Goal: Task Accomplishment & Management: Manage account settings

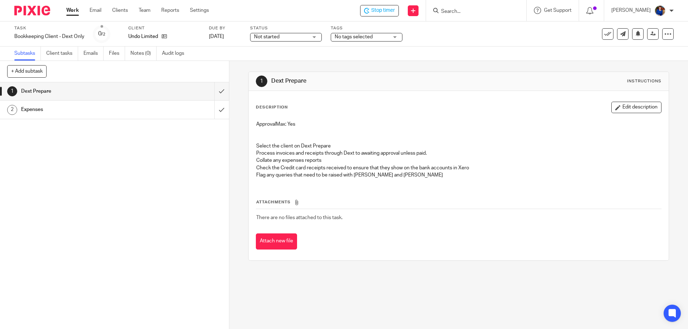
click at [43, 111] on h1 "Expenses" at bounding box center [83, 109] width 124 height 11
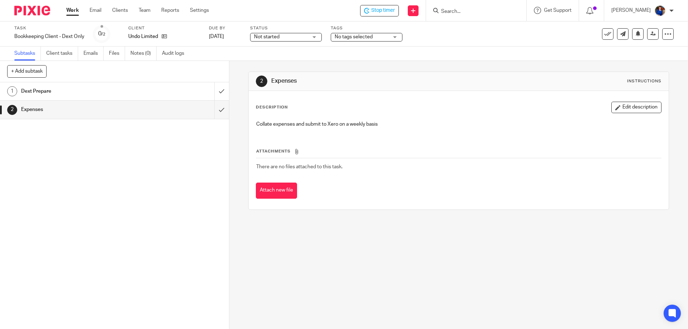
click at [140, 91] on h1 "Dext Prepare" at bounding box center [83, 91] width 124 height 11
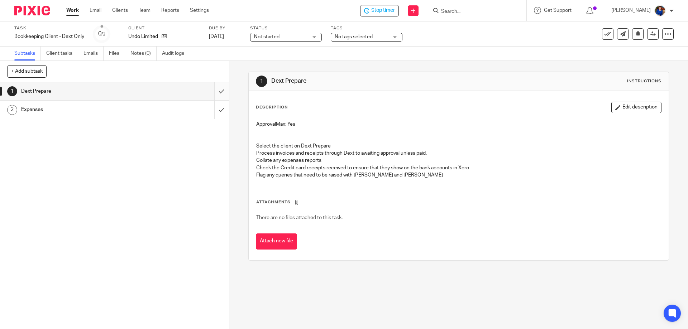
click at [214, 91] on input "submit" at bounding box center [114, 91] width 229 height 18
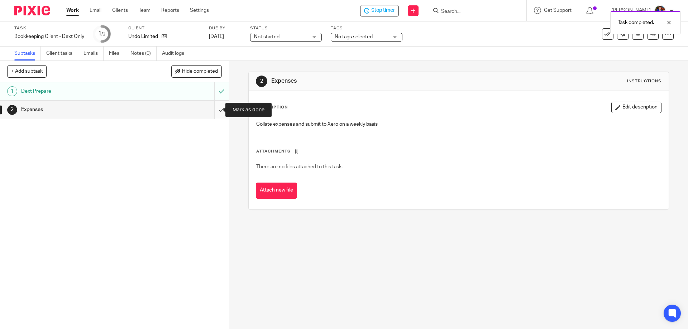
click at [212, 111] on input "submit" at bounding box center [114, 110] width 229 height 18
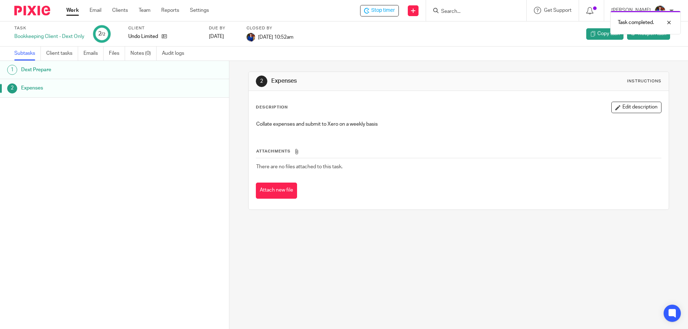
drag, startPoint x: 378, startPoint y: 7, endPoint x: 373, endPoint y: 8, distance: 5.8
click at [378, 8] on div "Task completed." at bounding box center [512, 20] width 337 height 27
click at [381, 10] on span "Stop timer" at bounding box center [383, 11] width 24 height 8
click at [75, 11] on link "Work" at bounding box center [72, 10] width 13 height 7
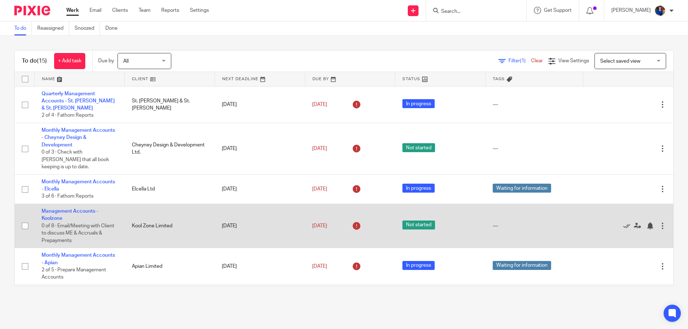
scroll to position [36, 0]
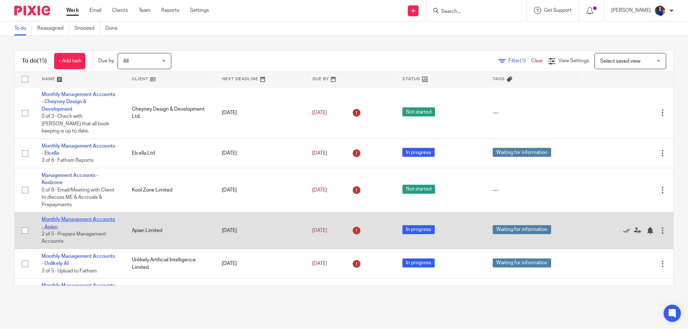
click at [76, 217] on link "Monthly Management Accounts - Apian" at bounding box center [78, 223] width 73 height 12
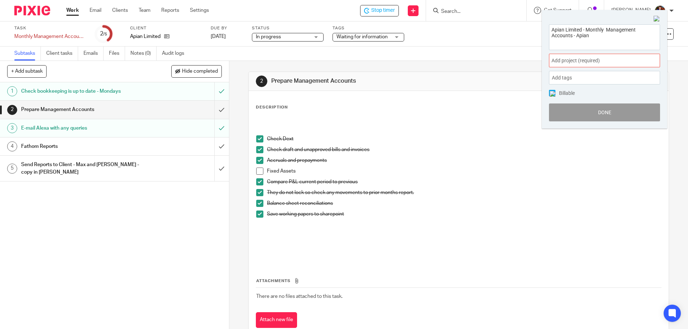
click at [632, 61] on span "Add project (required) :" at bounding box center [596, 61] width 90 height 8
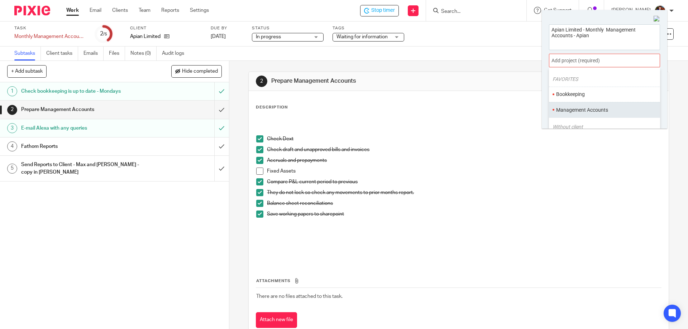
scroll to position [36, 0]
drag, startPoint x: 599, startPoint y: 91, endPoint x: 576, endPoint y: 94, distance: 23.9
click at [599, 91] on li "Management Accounts" at bounding box center [603, 94] width 94 height 8
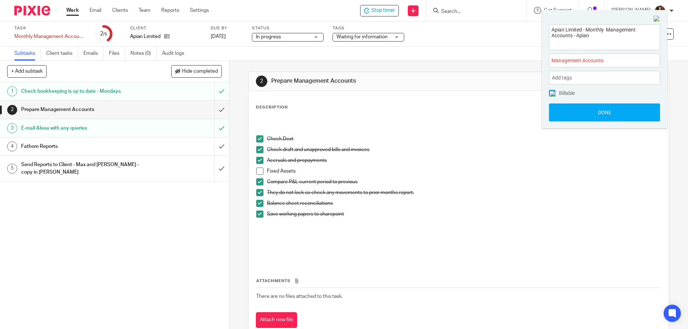
drag, startPoint x: 552, startPoint y: 93, endPoint x: 560, endPoint y: 99, distance: 10.5
click at [553, 93] on img at bounding box center [553, 94] width 6 height 6
drag, startPoint x: 567, startPoint y: 109, endPoint x: 531, endPoint y: 77, distance: 48.5
click at [567, 109] on button "Done" at bounding box center [604, 113] width 111 height 18
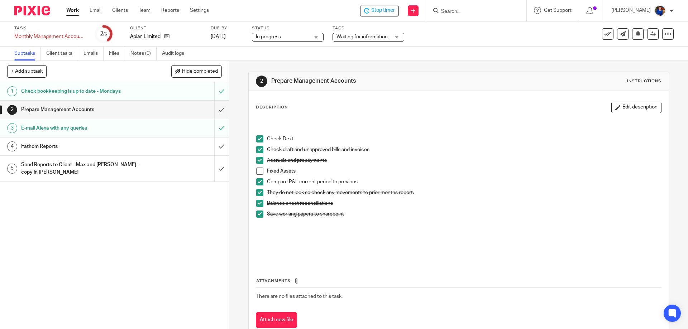
click at [259, 171] on span at bounding box center [259, 171] width 7 height 7
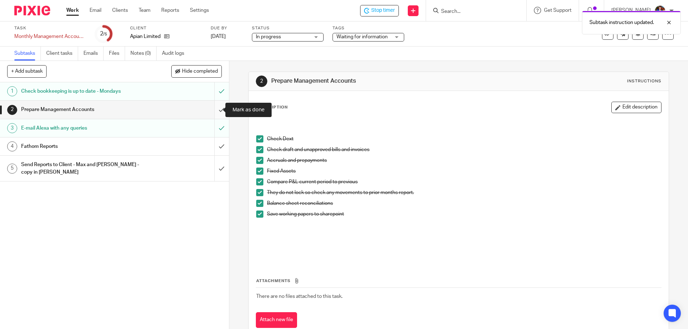
click at [217, 109] on input "submit" at bounding box center [114, 110] width 229 height 18
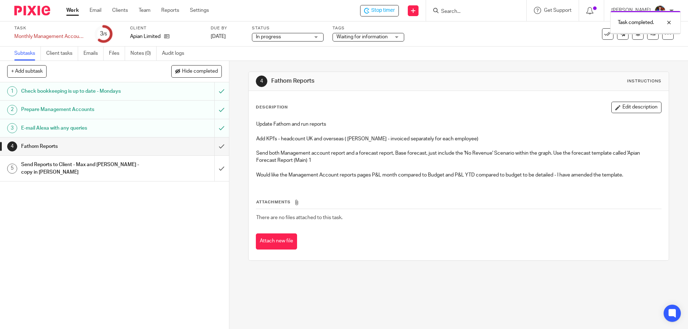
click at [58, 145] on h1 "Fathom Reports" at bounding box center [83, 146] width 124 height 11
click at [216, 145] on input "submit" at bounding box center [114, 147] width 229 height 18
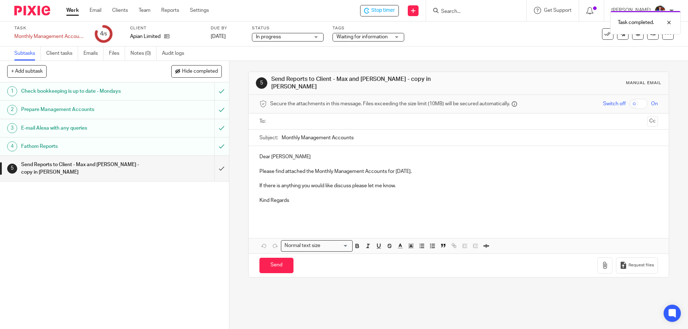
click at [283, 119] on input "text" at bounding box center [458, 122] width 371 height 8
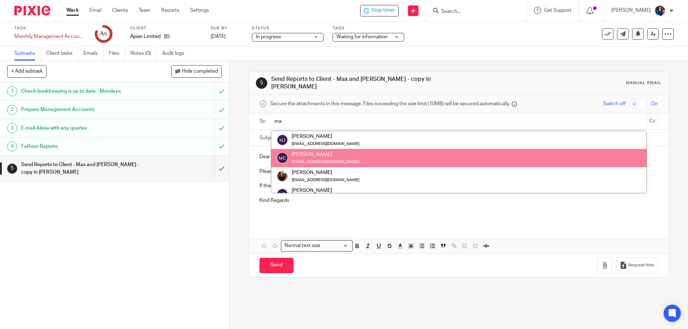
type input "ma"
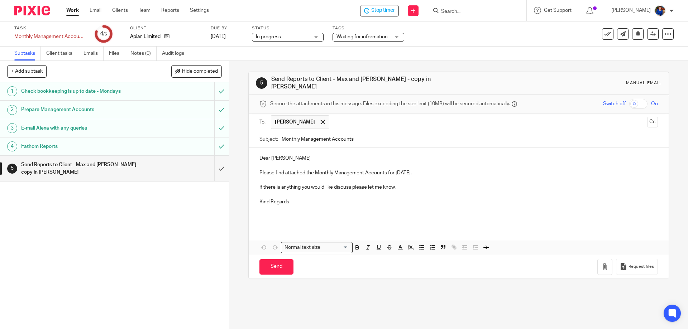
click at [336, 120] on input "text" at bounding box center [488, 122] width 311 height 14
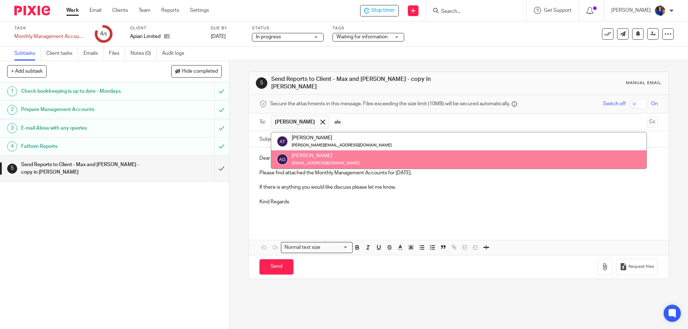
type input "ale"
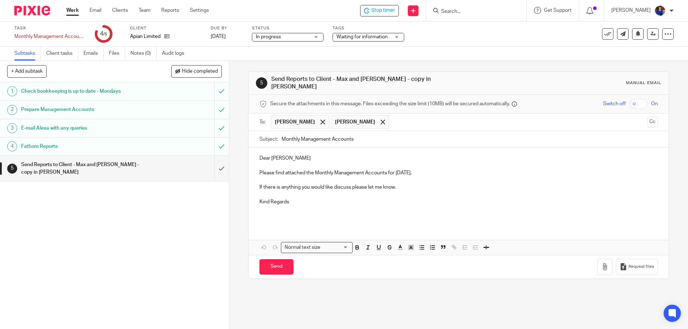
click at [647, 118] on button "Cc" at bounding box center [652, 122] width 11 height 11
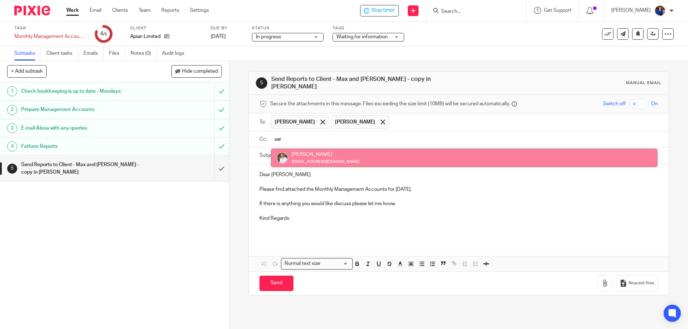
type input "sar"
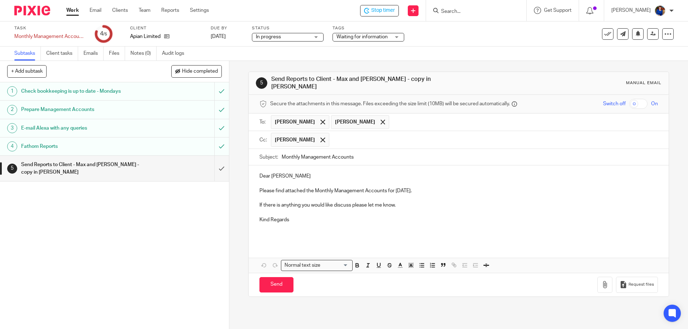
click at [296, 224] on p at bounding box center [458, 231] width 398 height 15
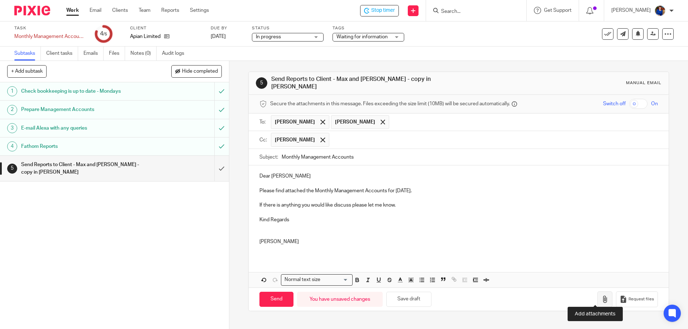
click at [601, 296] on icon "button" at bounding box center [604, 299] width 7 height 7
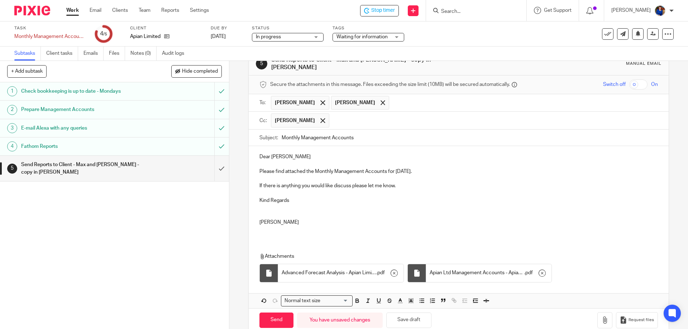
scroll to position [29, 0]
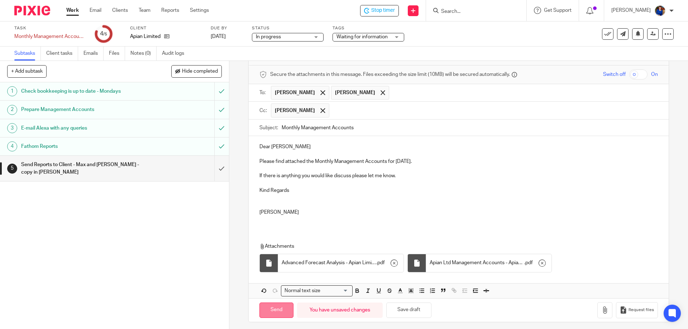
click at [274, 307] on input "Send" at bounding box center [276, 310] width 34 height 15
type input "Sent"
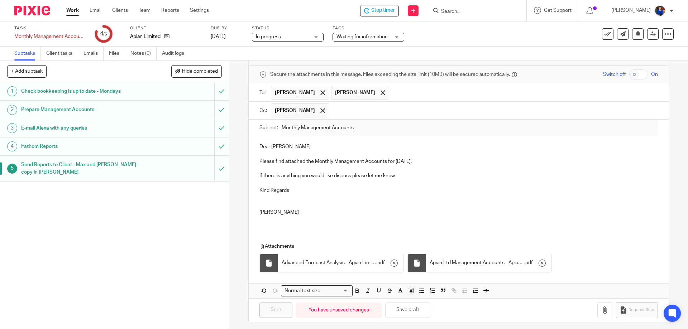
click at [71, 10] on link "Work" at bounding box center [72, 10] width 13 height 7
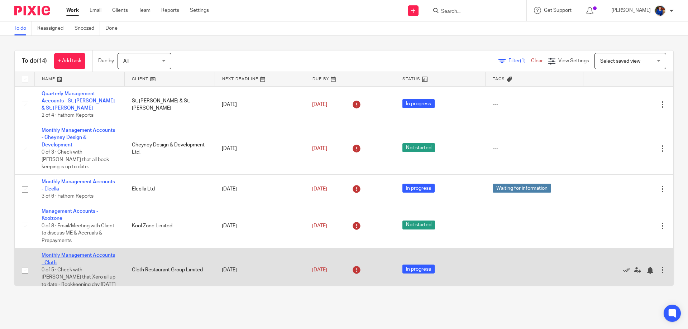
click at [65, 253] on link "Monthly Management Accounts - Cloth" at bounding box center [78, 259] width 73 height 12
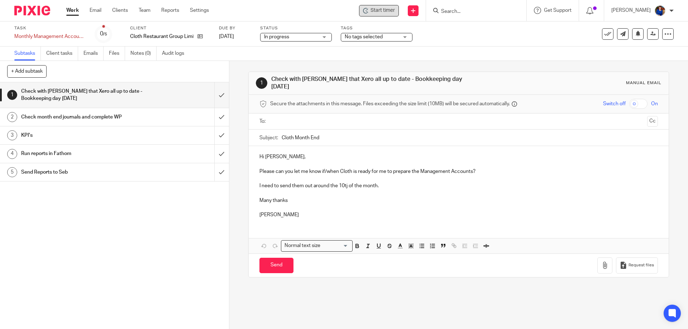
click at [377, 9] on span "Start timer" at bounding box center [383, 11] width 24 height 8
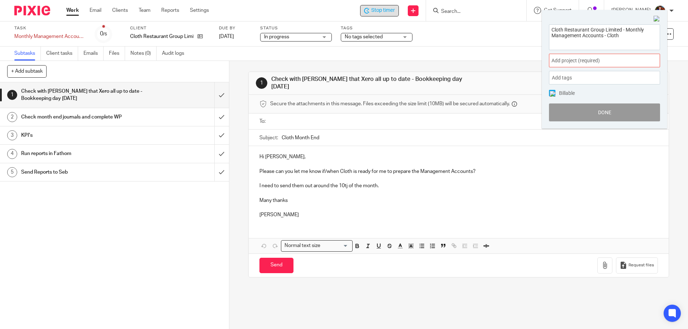
click at [574, 57] on div "Add project (required) :" at bounding box center [604, 61] width 111 height 14
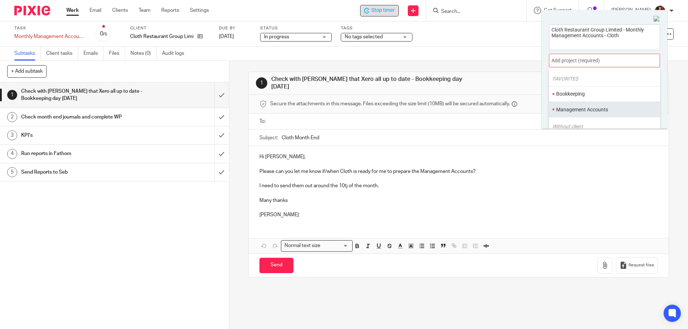
scroll to position [36, 0]
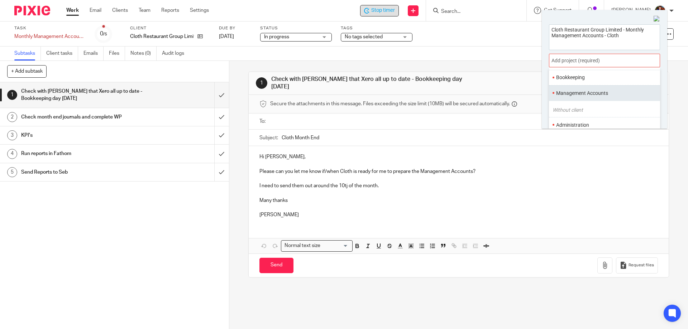
click at [581, 93] on li "Management Accounts" at bounding box center [603, 94] width 94 height 8
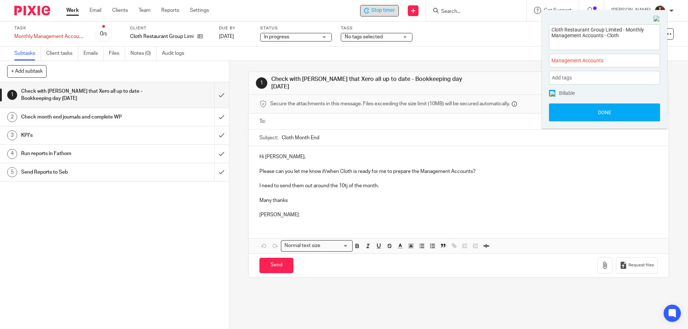
click at [555, 94] on span at bounding box center [552, 93] width 6 height 6
click at [562, 114] on button "Done" at bounding box center [604, 113] width 111 height 18
